Goal: Check status: Check status

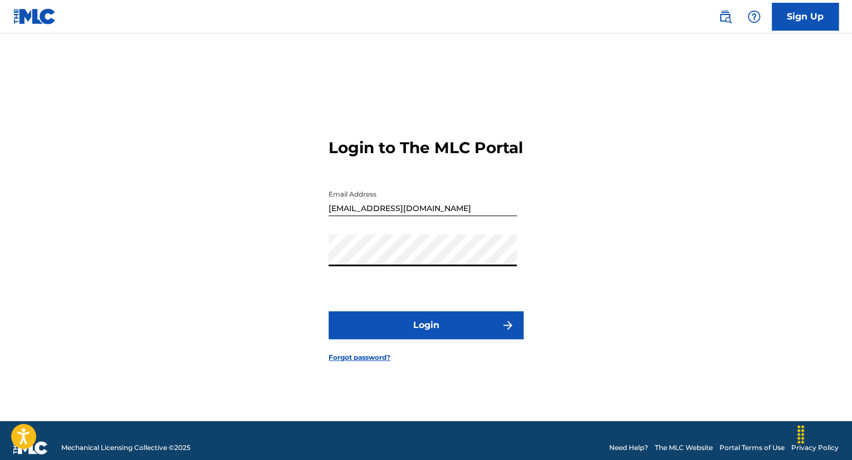
drag, startPoint x: 428, startPoint y: 215, endPoint x: 129, endPoint y: 206, distance: 298.7
click at [129, 206] on div "Login to The MLC Portal Email Address [EMAIL_ADDRESS][DOMAIN_NAME] Password Log…" at bounding box center [426, 241] width 780 height 360
click at [319, 198] on div "Login to The MLC Portal Email Address [EMAIL_ADDRESS][DOMAIN_NAME] Password Log…" at bounding box center [426, 241] width 780 height 360
click at [348, 216] on input "[EMAIL_ADDRESS][DOMAIN_NAME]" at bounding box center [423, 200] width 188 height 32
type input "[EMAIL_ADDRESS][DOMAIN_NAME]"
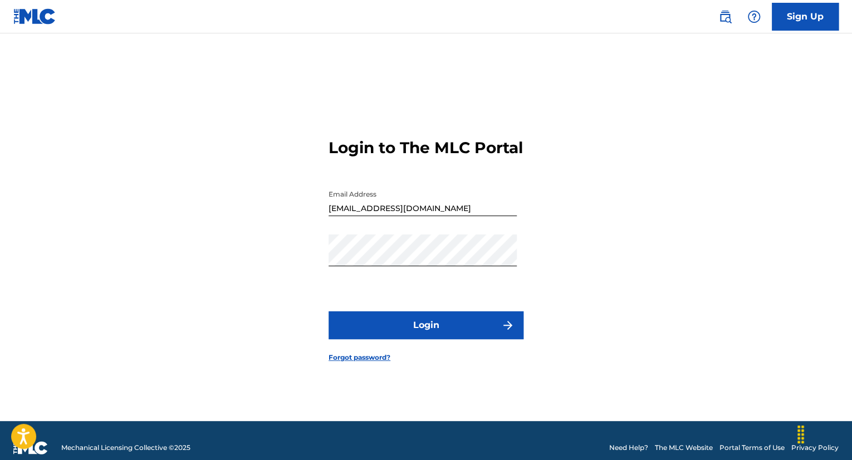
click at [452, 355] on form "Login to The MLC Portal Email Address [EMAIL_ADDRESS][DOMAIN_NAME] Password Log…" at bounding box center [426, 241] width 195 height 360
click at [453, 339] on button "Login" at bounding box center [426, 325] width 195 height 28
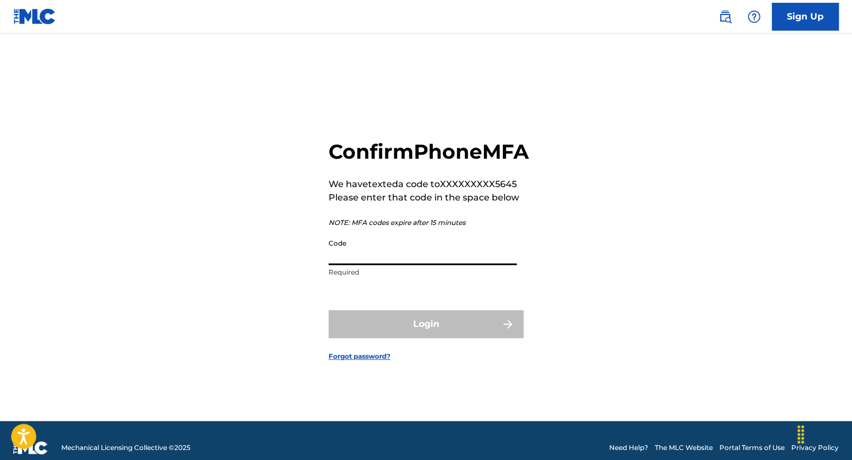
click at [380, 262] on input "Code" at bounding box center [423, 249] width 188 height 32
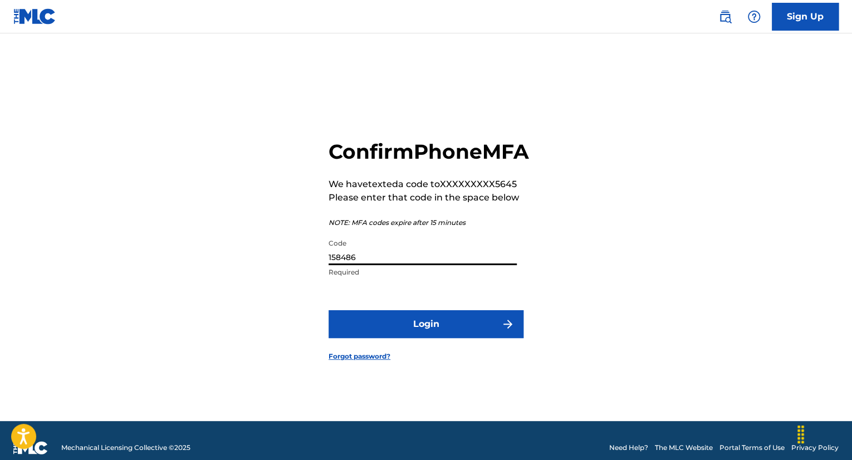
type input "158486"
click at [329, 310] on button "Login" at bounding box center [426, 324] width 195 height 28
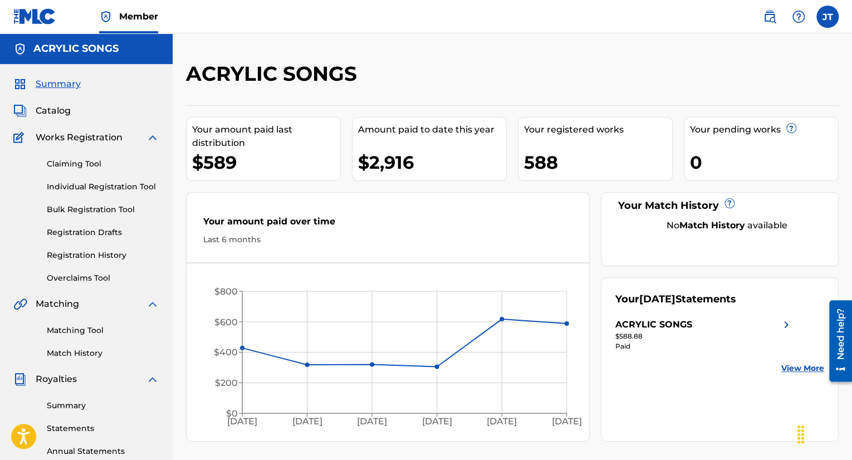
click at [84, 448] on link "Annual Statements" at bounding box center [103, 452] width 113 height 12
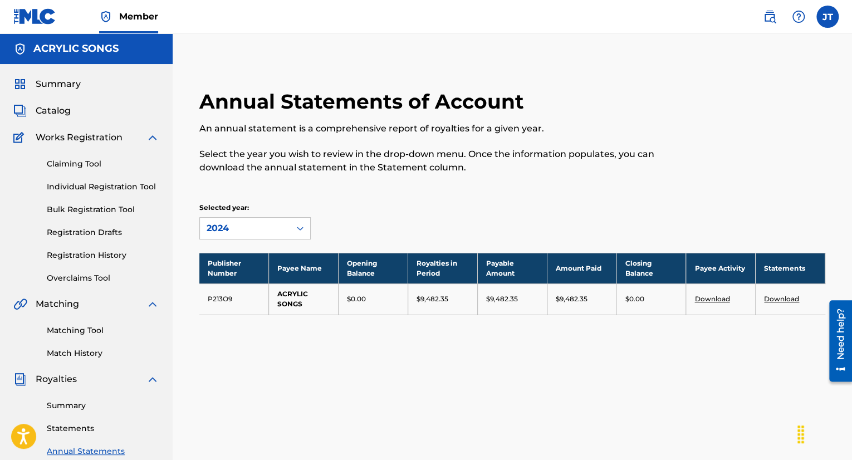
click at [72, 426] on link "Statements" at bounding box center [103, 429] width 113 height 12
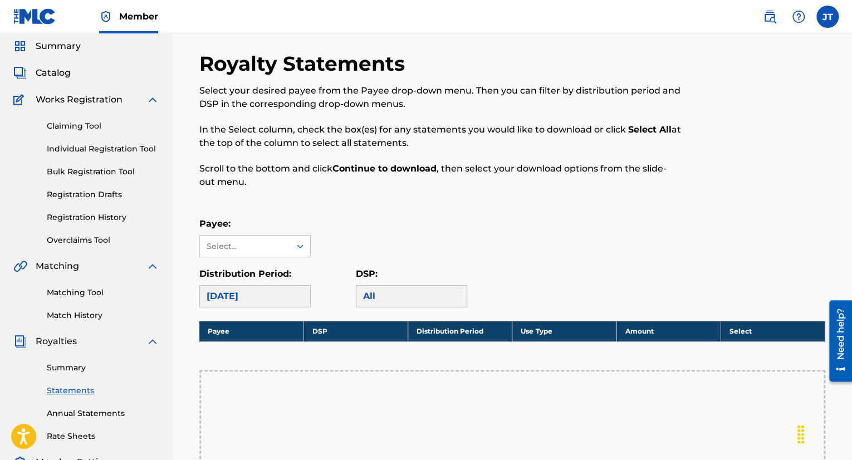
scroll to position [56, 0]
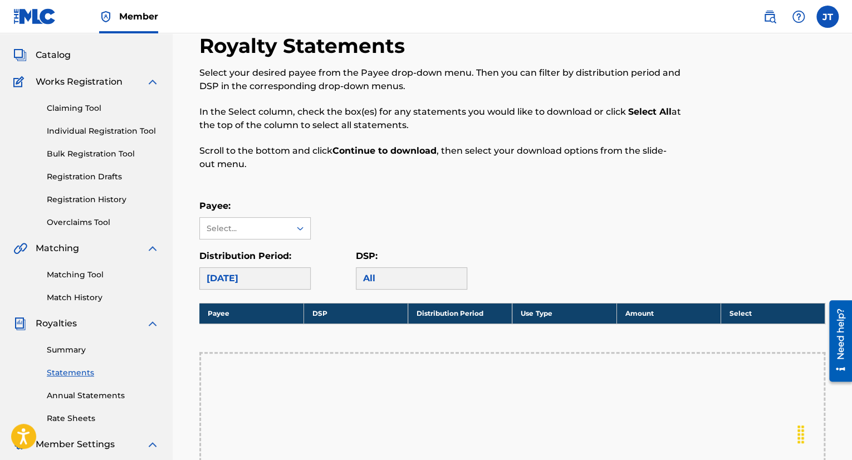
click at [285, 280] on div "[DATE]" at bounding box center [254, 278] width 111 height 22
click at [294, 224] on div at bounding box center [300, 228] width 20 height 20
click at [283, 261] on div "ACRYLIC SONGS" at bounding box center [255, 254] width 110 height 28
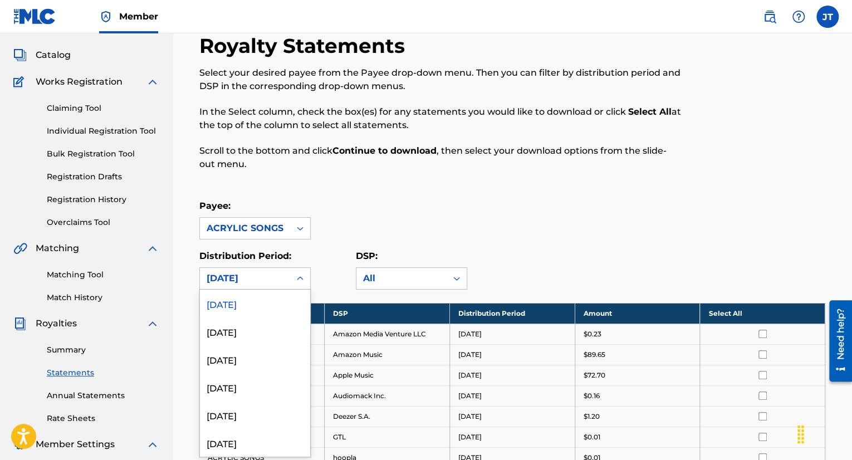
click at [286, 281] on div "[DATE]" at bounding box center [245, 278] width 90 height 21
click at [252, 331] on div "[DATE]" at bounding box center [255, 331] width 110 height 28
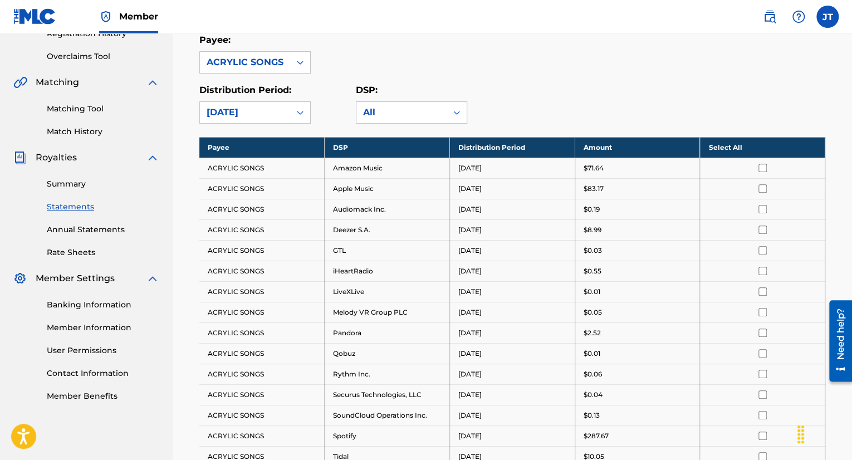
scroll to position [223, 0]
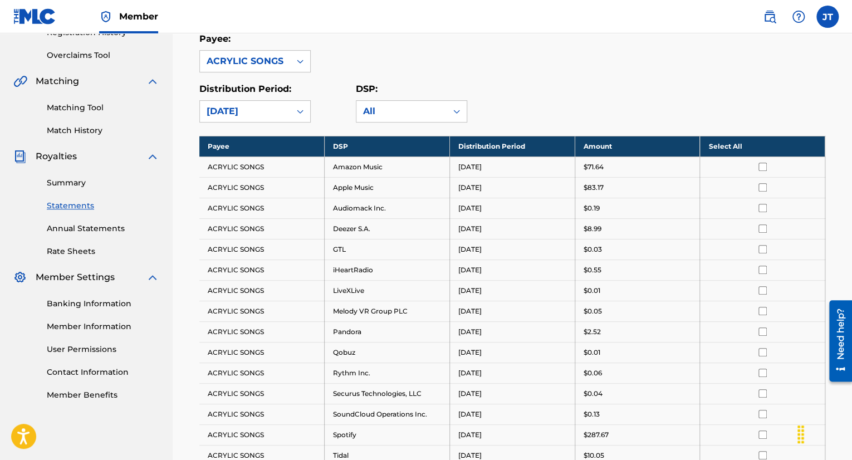
click at [63, 176] on div "Summary Statements Annual Statements Rate Sheets" at bounding box center [86, 210] width 146 height 94
click at [63, 181] on link "Summary" at bounding box center [103, 183] width 113 height 12
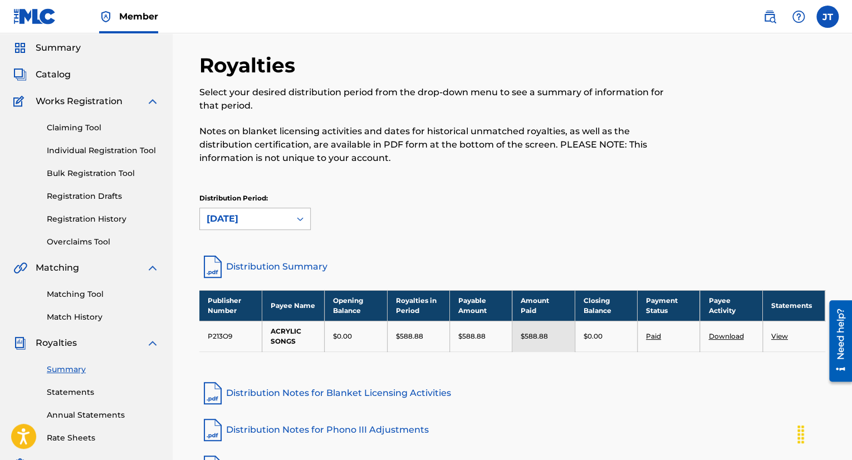
scroll to position [56, 0]
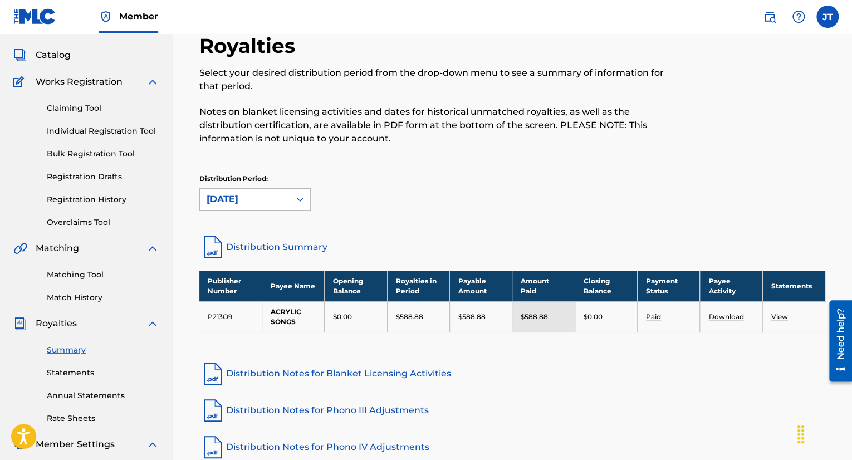
click at [277, 193] on div "[DATE]" at bounding box center [245, 199] width 77 height 13
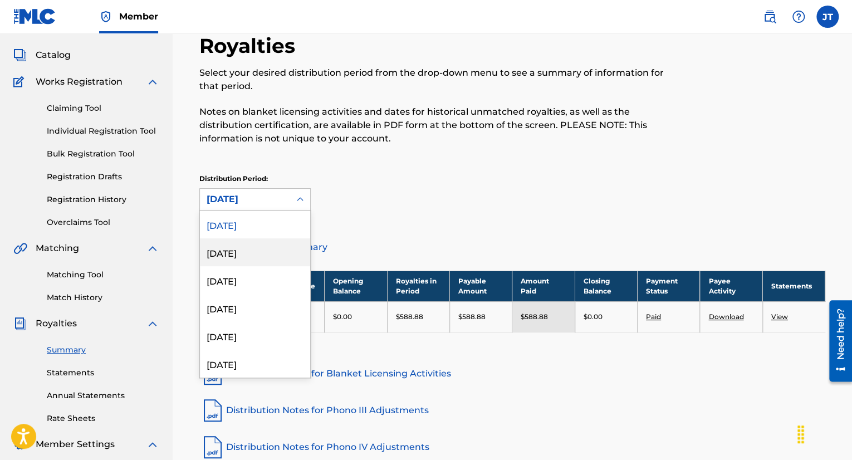
click at [252, 254] on div "[DATE]" at bounding box center [255, 252] width 110 height 28
click at [248, 200] on div "[DATE]" at bounding box center [245, 199] width 77 height 13
click at [256, 284] on div "[DATE]" at bounding box center [255, 280] width 110 height 28
